Goal: Information Seeking & Learning: Learn about a topic

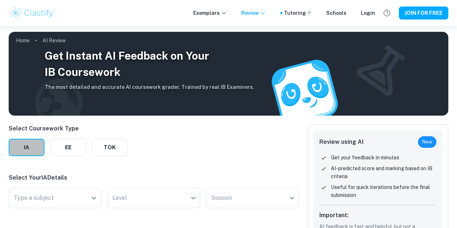
click at [22, 139] on button "IA" at bounding box center [27, 147] width 36 height 17
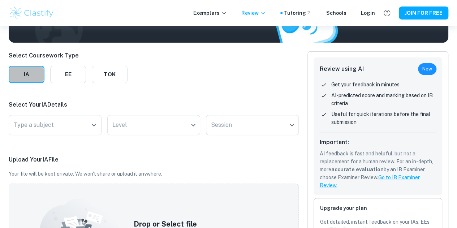
click at [22, 72] on button "IA" at bounding box center [27, 74] width 36 height 17
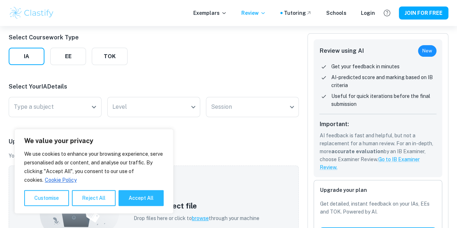
scroll to position [91, 0]
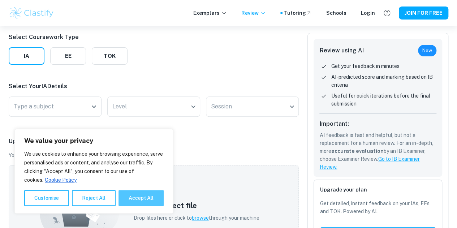
click at [130, 198] on button "Accept All" at bounding box center [140, 198] width 45 height 16
checkbox input "true"
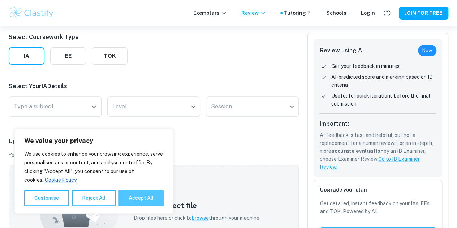
checkbox input "true"
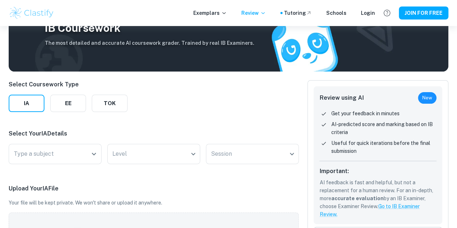
scroll to position [43, 0]
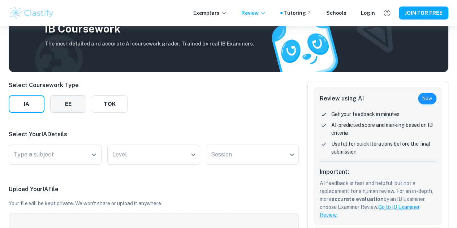
click at [66, 101] on button "EE" at bounding box center [68, 103] width 36 height 17
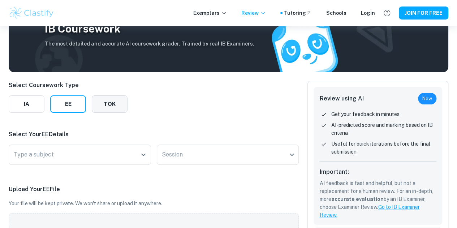
click at [109, 104] on button "TOK" at bounding box center [110, 103] width 36 height 17
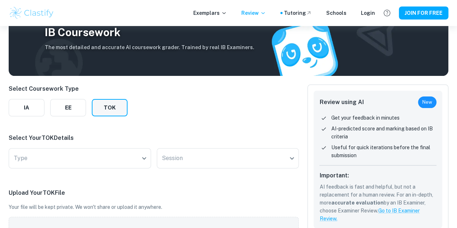
scroll to position [35, 0]
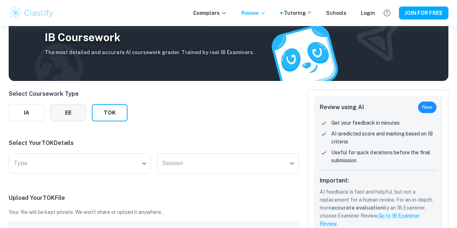
click at [78, 112] on button "EE" at bounding box center [68, 112] width 36 height 17
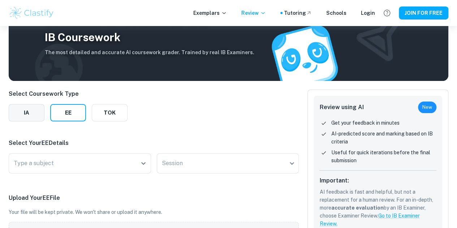
click at [27, 114] on button "IA" at bounding box center [27, 112] width 36 height 17
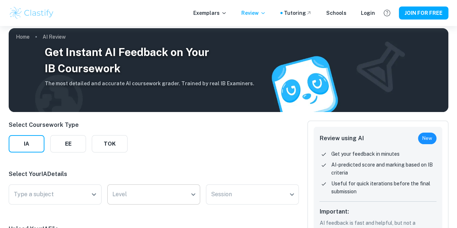
scroll to position [0, 0]
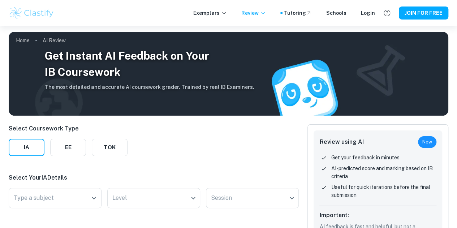
click at [137, 49] on h3 "Get Instant AI Feedback on Your IB Coursework" at bounding box center [149, 64] width 209 height 33
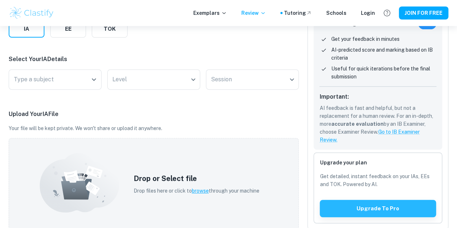
scroll to position [115, 0]
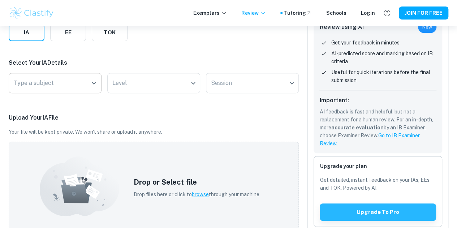
click at [87, 89] on div "Type a subject" at bounding box center [55, 83] width 93 height 20
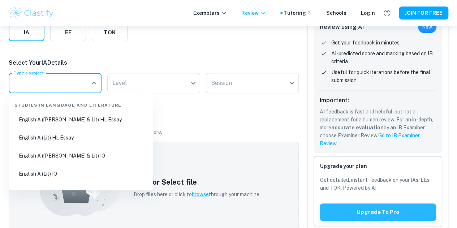
click at [74, 122] on li "English A ([PERSON_NAME] & Lit) HL Essay" at bounding box center [81, 119] width 139 height 17
type input "English A ([PERSON_NAME] & Lit) HL Essay"
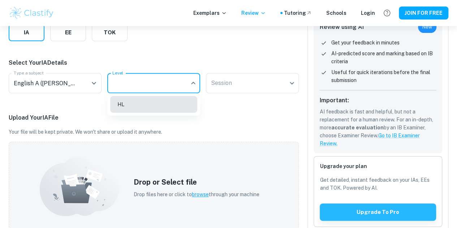
click at [134, 90] on body "We value your privacy We use cookies to enhance your browsing experience, serve…" at bounding box center [228, 25] width 457 height 228
click at [132, 102] on li "HL" at bounding box center [153, 104] width 87 height 17
type input "HL"
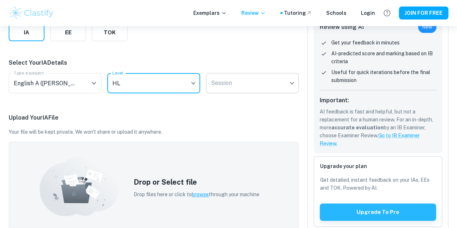
click at [223, 82] on body "We value your privacy We use cookies to enhance your browsing experience, serve…" at bounding box center [228, 25] width 457 height 228
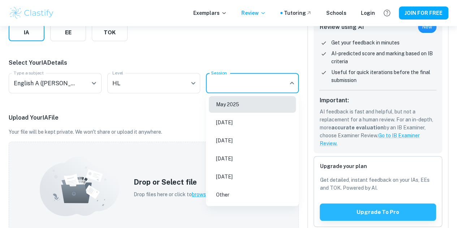
click at [223, 105] on li "May 2025" at bounding box center [252, 104] width 87 height 17
type input "M25"
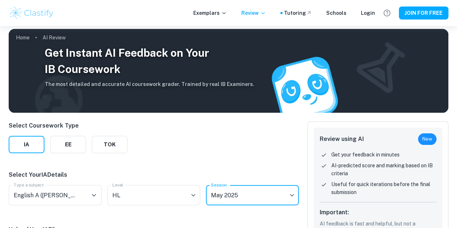
scroll to position [0, 0]
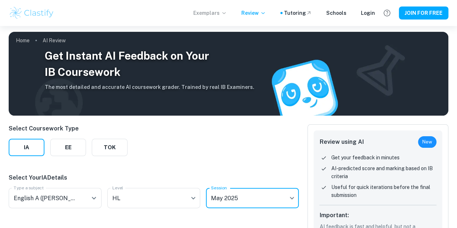
click at [210, 16] on p "Exemplars" at bounding box center [210, 13] width 34 height 8
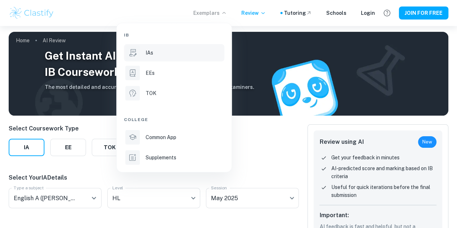
click at [150, 56] on p "IAs" at bounding box center [150, 53] width 8 height 8
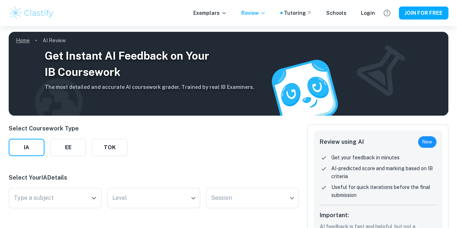
click at [27, 39] on link "Home" at bounding box center [23, 40] width 14 height 10
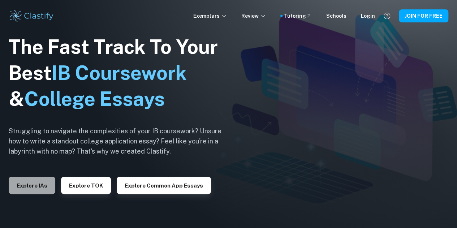
click at [40, 184] on button "Explore IAs" at bounding box center [32, 185] width 47 height 17
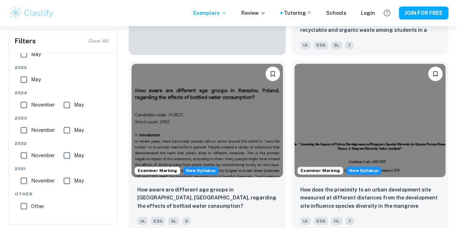
scroll to position [481, 0]
